Goal: Transaction & Acquisition: Purchase product/service

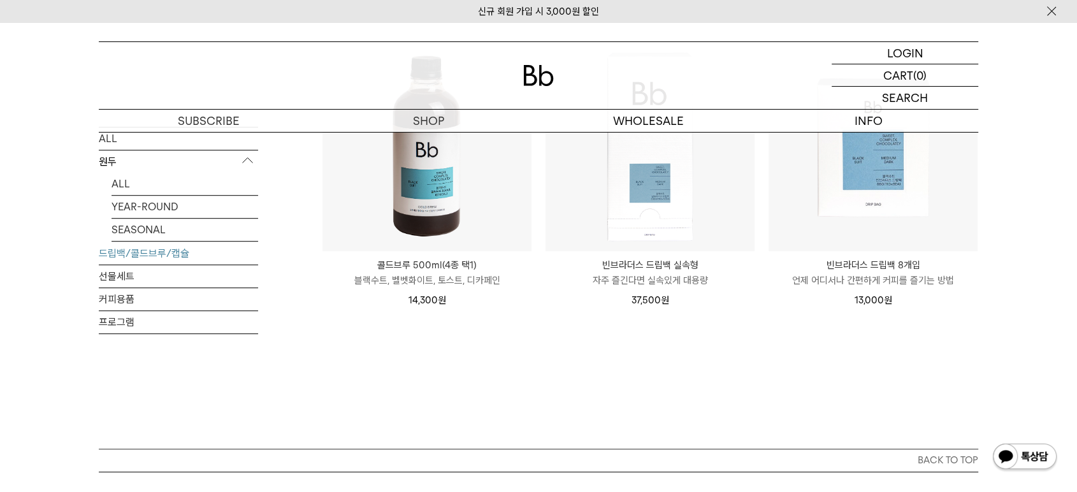
click at [481, 212] on img at bounding box center [426, 146] width 209 height 209
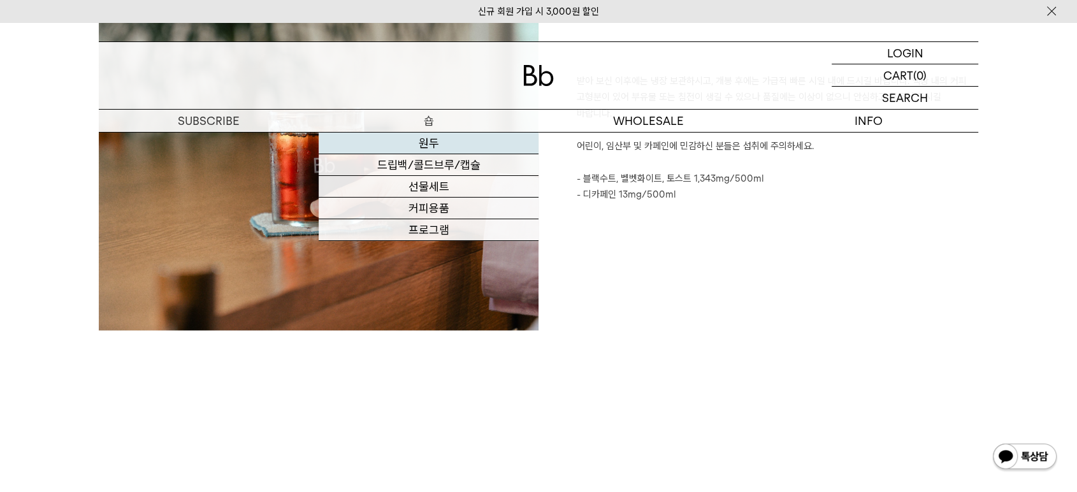
scroll to position [1911, 0]
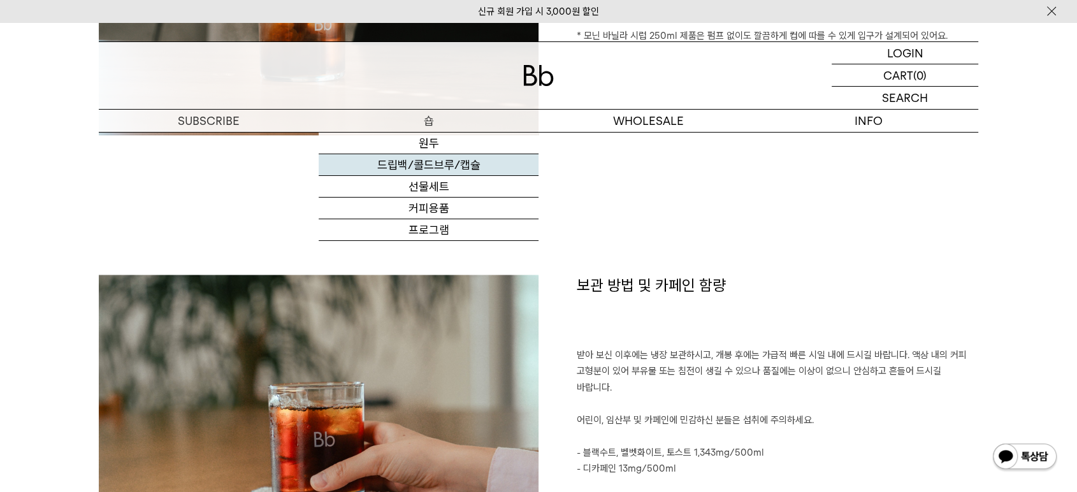
click at [428, 171] on link "드립백/콜드브루/캡슐" at bounding box center [429, 165] width 220 height 22
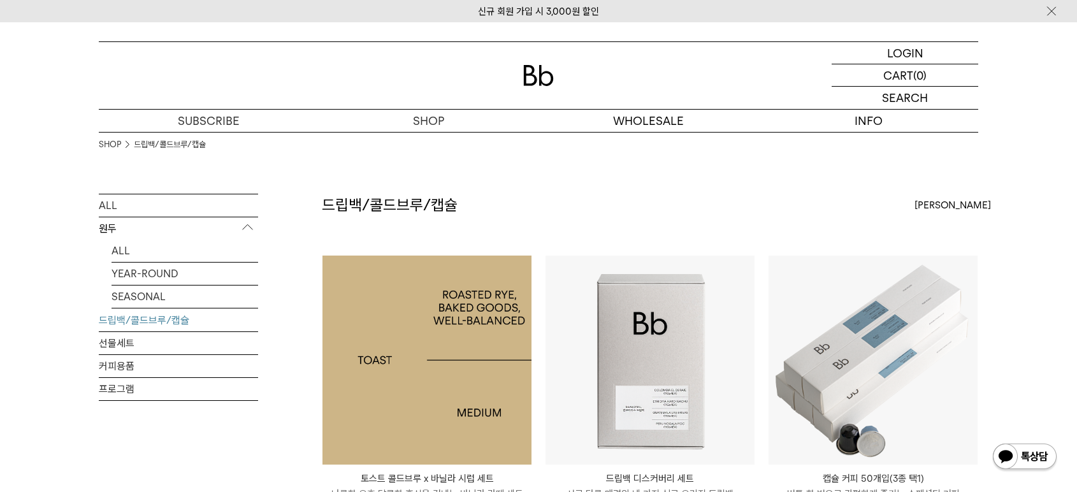
click at [417, 255] on img at bounding box center [426, 359] width 209 height 209
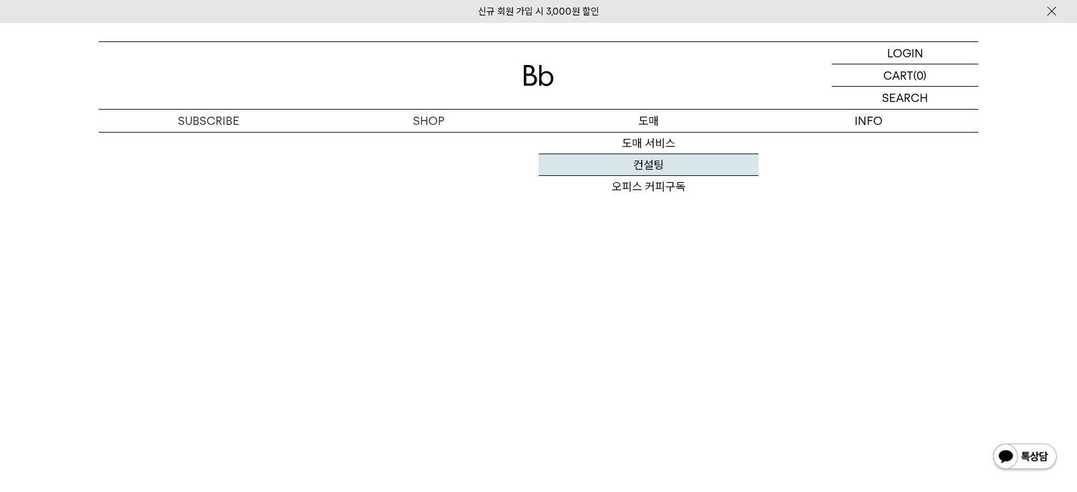
scroll to position [2194, 0]
